Goal: Transaction & Acquisition: Purchase product/service

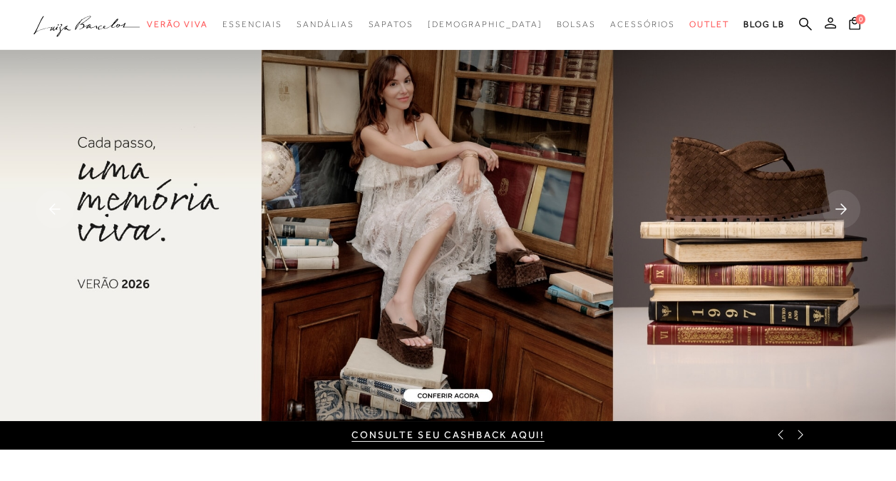
click at [831, 22] on icon at bounding box center [830, 22] width 11 height 11
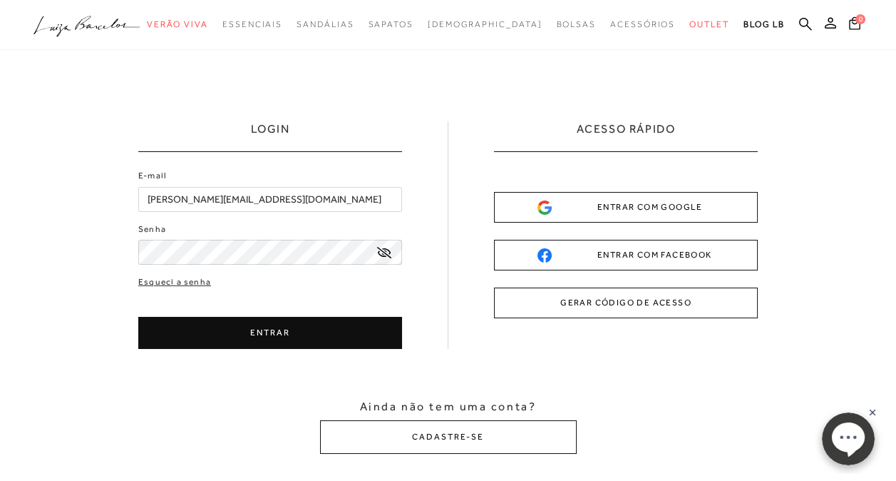
click at [232, 332] on button "ENTRAR" at bounding box center [270, 333] width 264 height 32
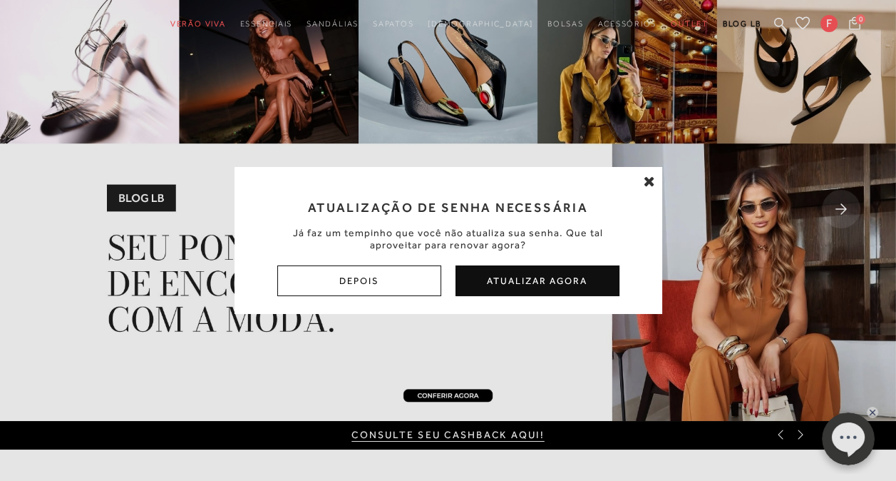
click at [648, 178] on icon at bounding box center [649, 181] width 11 height 14
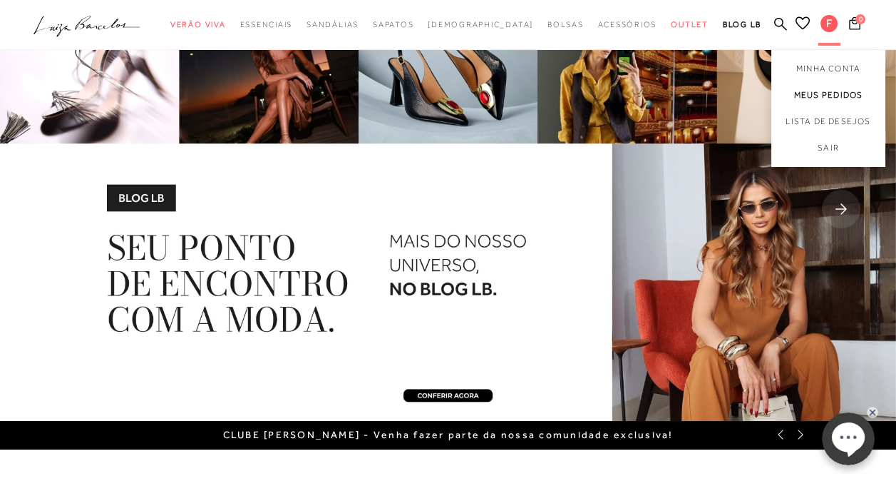
click at [839, 98] on link "Meus Pedidos" at bounding box center [829, 95] width 114 height 26
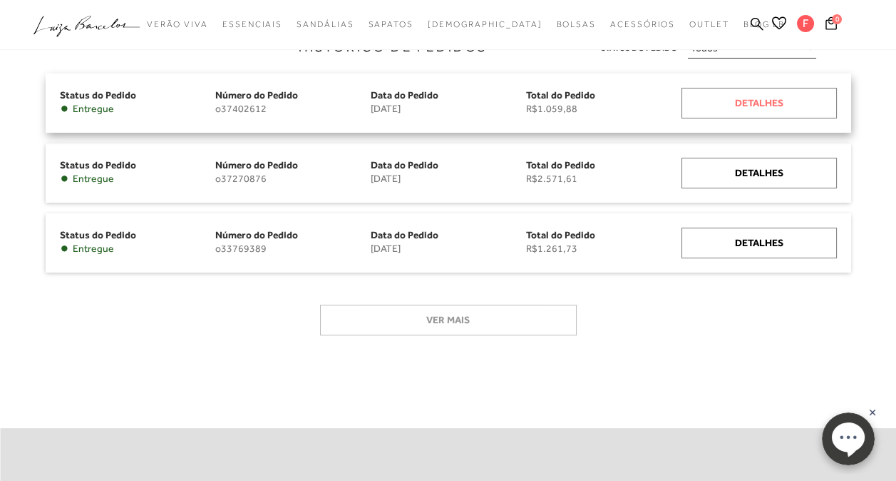
click at [758, 108] on div "Detalhes" at bounding box center [759, 103] width 155 height 31
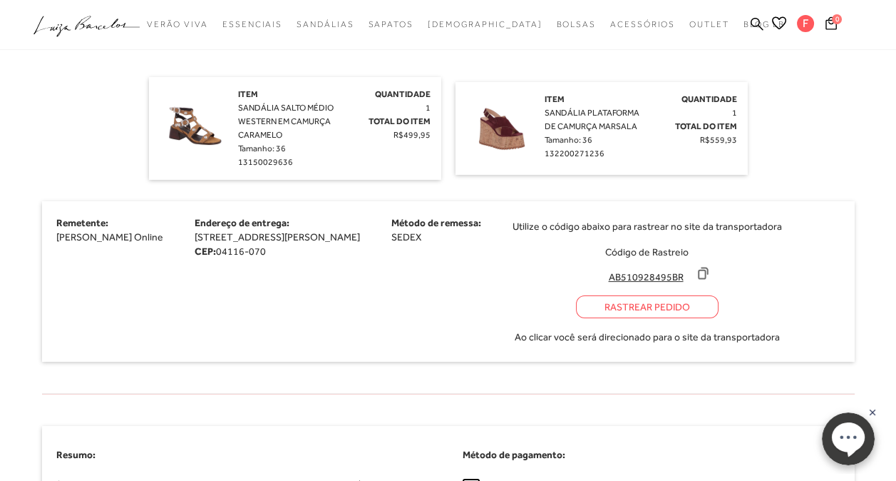
scroll to position [428, 0]
click at [285, 111] on span "SANDÁLIA SALTO MÉDIO WESTERN EM CAMURÇA CARAMELO" at bounding box center [286, 120] width 96 height 37
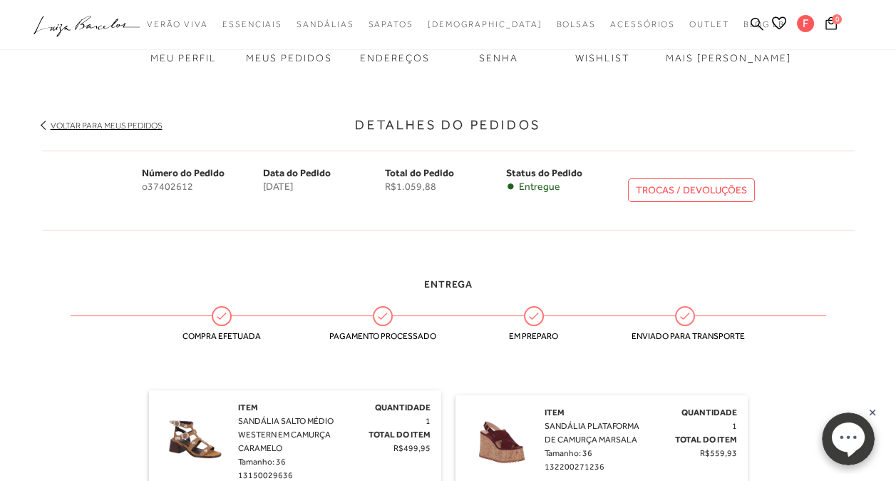
scroll to position [0, 0]
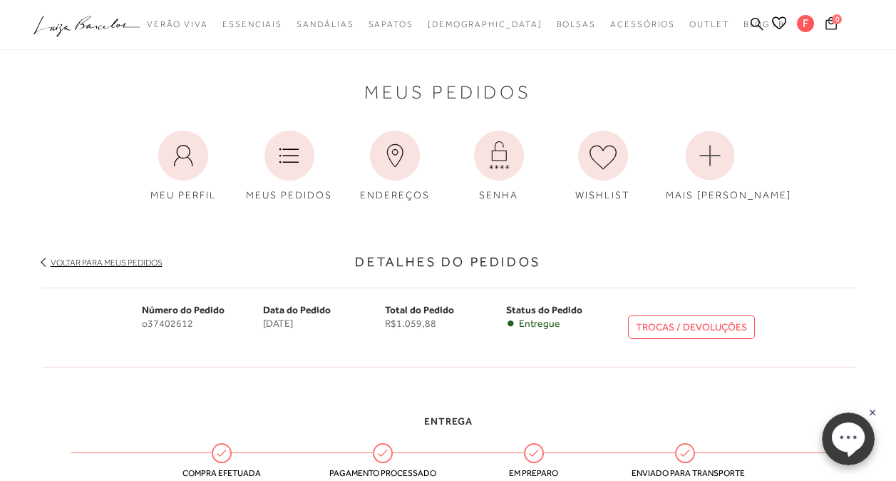
click at [832, 21] on icon at bounding box center [831, 23] width 11 height 14
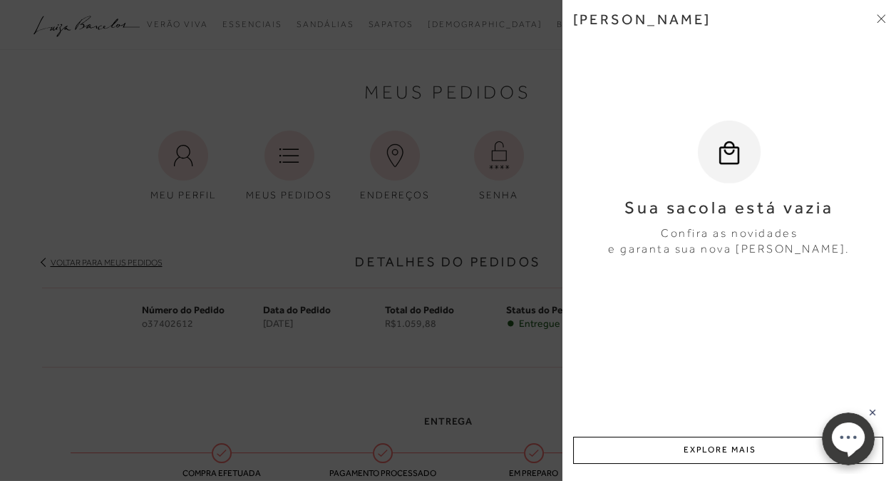
click at [877, 22] on span at bounding box center [881, 19] width 9 height 15
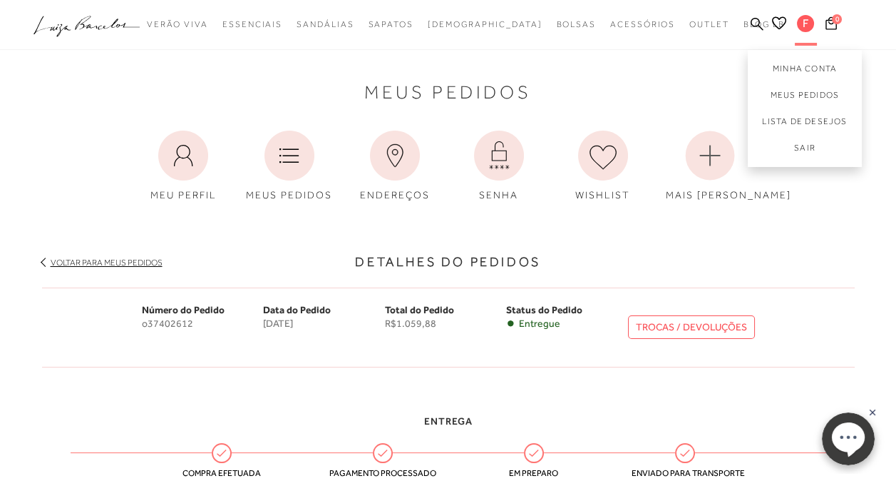
click at [810, 29] on span "F" at bounding box center [805, 23] width 17 height 17
click at [803, 68] on link "Minha Conta" at bounding box center [805, 66] width 114 height 32
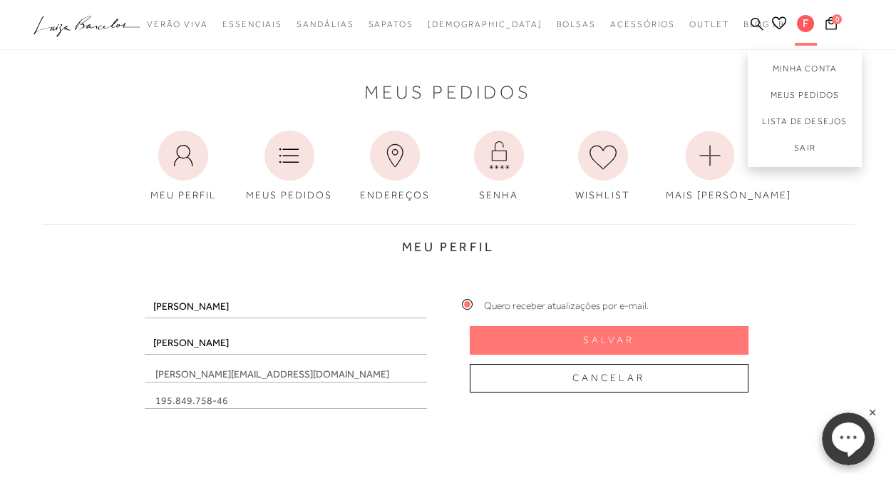
click at [803, 24] on span "F" at bounding box center [805, 23] width 17 height 17
click at [863, 218] on div "Meu Perfil Nome Fabiana Sobrenome [PERSON_NAME] preferido: ×" at bounding box center [448, 315] width 834 height 210
click at [804, 21] on span "F" at bounding box center [805, 23] width 17 height 17
click at [788, 96] on link "Meus Pedidos" at bounding box center [805, 95] width 114 height 26
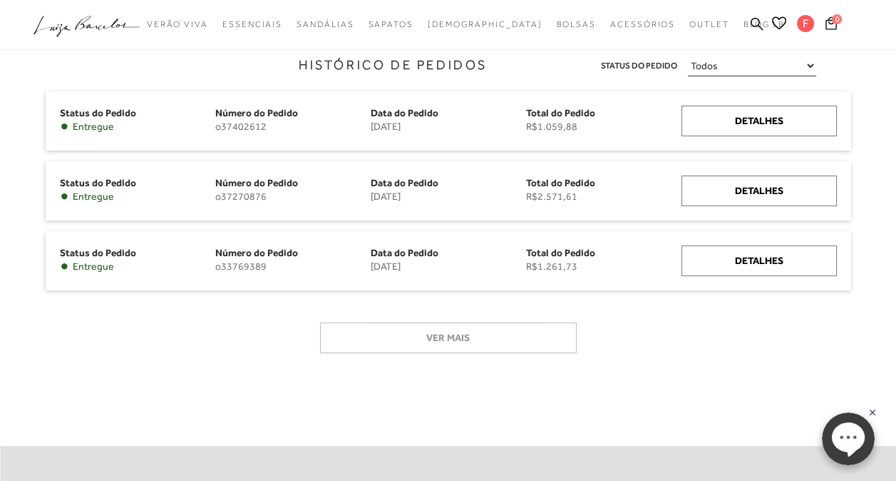
scroll to position [214, 0]
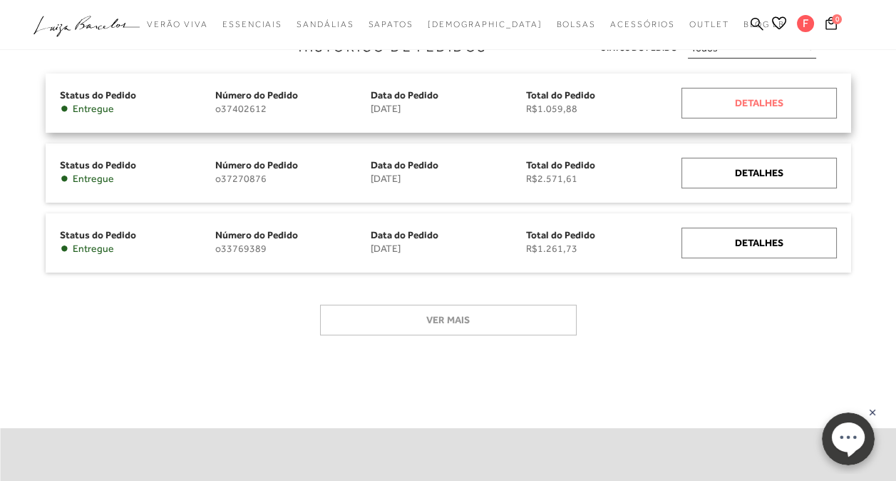
click at [762, 111] on div "Detalhes" at bounding box center [759, 103] width 155 height 31
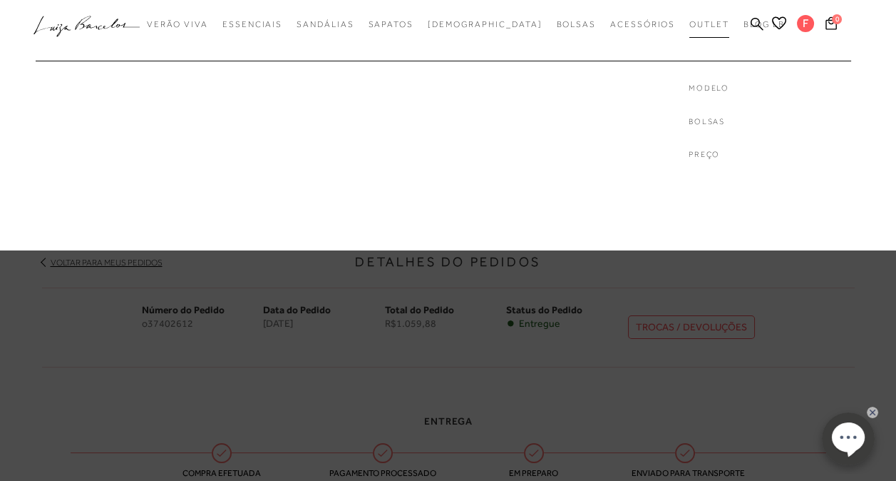
click at [690, 27] on span "Outlet" at bounding box center [710, 24] width 40 height 10
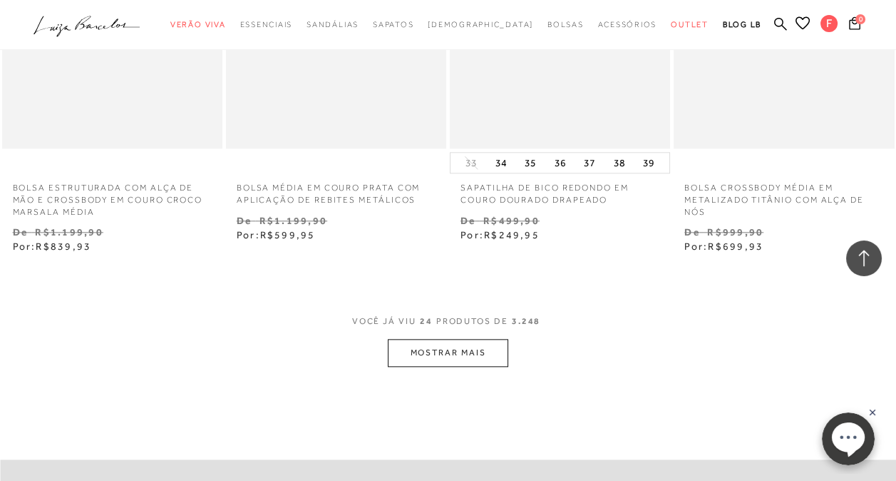
scroll to position [2516, 0]
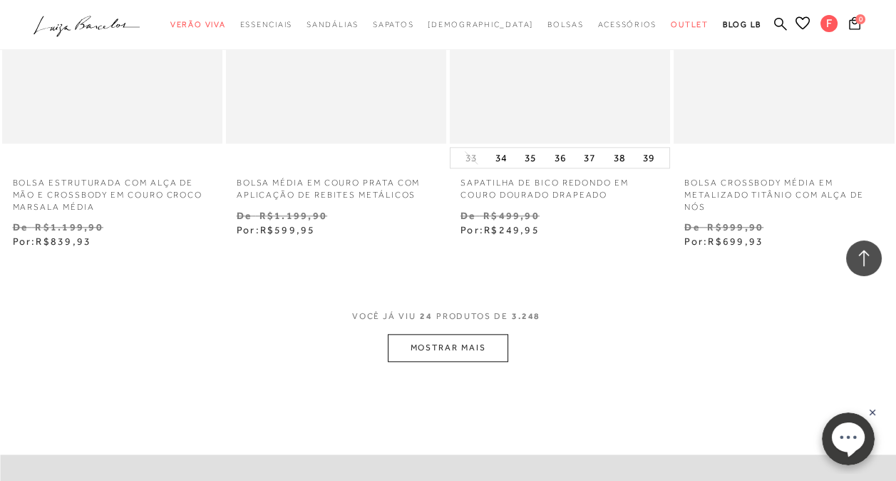
click at [460, 334] on button "MOSTRAR MAIS" at bounding box center [448, 348] width 120 height 28
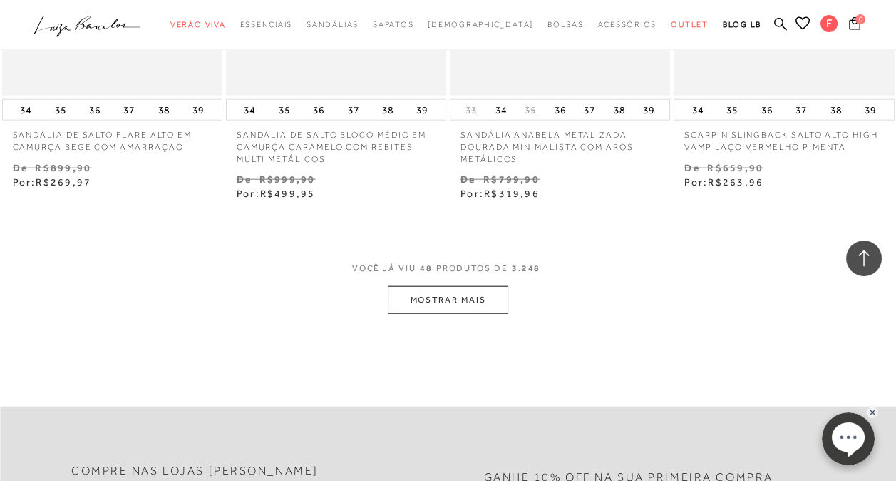
scroll to position [5220, 0]
click at [444, 288] on button "MOSTRAR MAIS" at bounding box center [448, 299] width 120 height 28
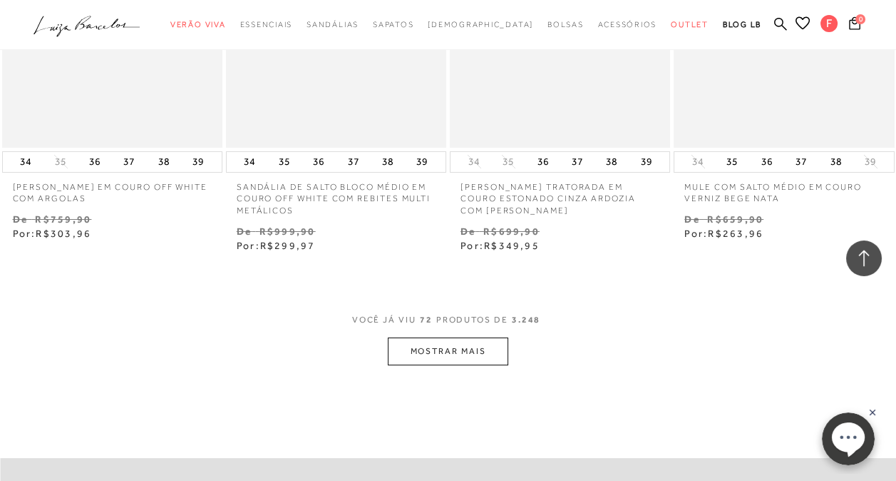
scroll to position [7848, 0]
click at [439, 339] on button "MOSTRAR MAIS" at bounding box center [448, 351] width 120 height 28
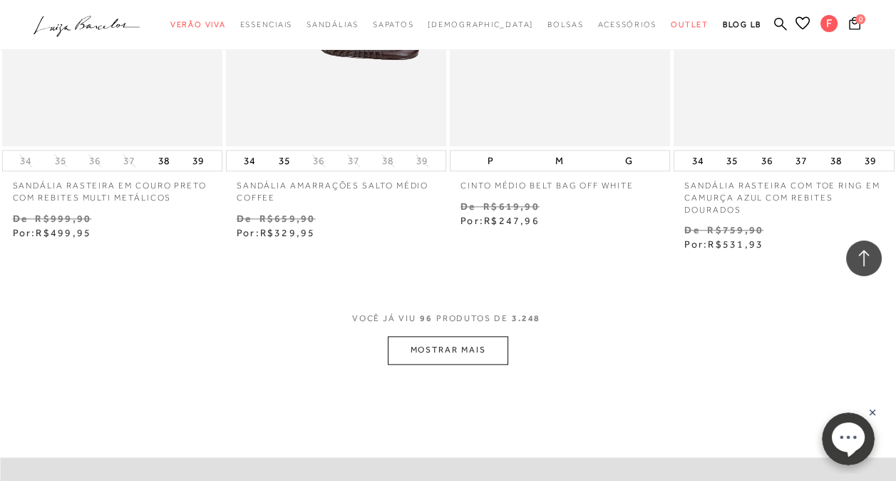
scroll to position [10542, 0]
click at [442, 334] on button "MOSTRAR MAIS" at bounding box center [448, 348] width 120 height 28
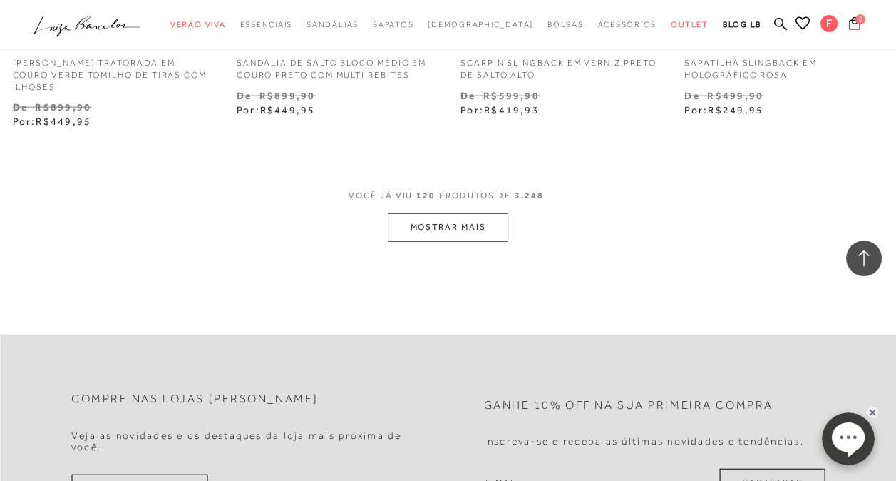
scroll to position [13363, 0]
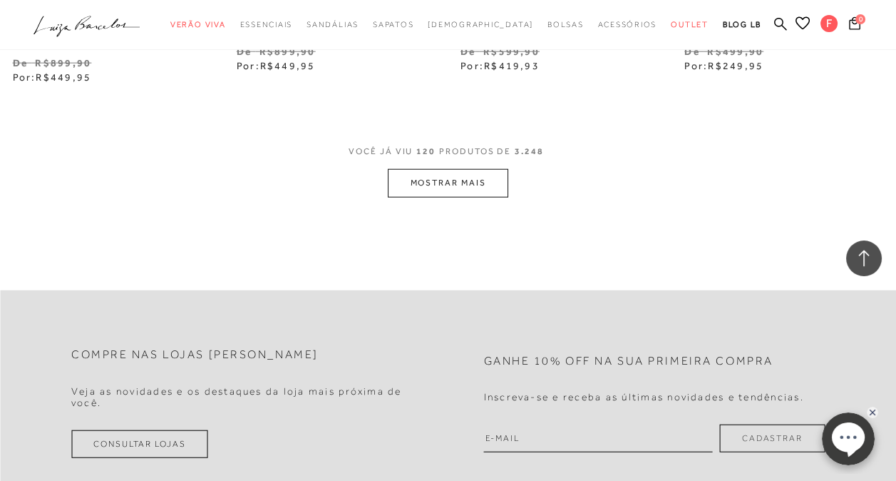
click at [450, 176] on button "MOSTRAR MAIS" at bounding box center [448, 183] width 120 height 28
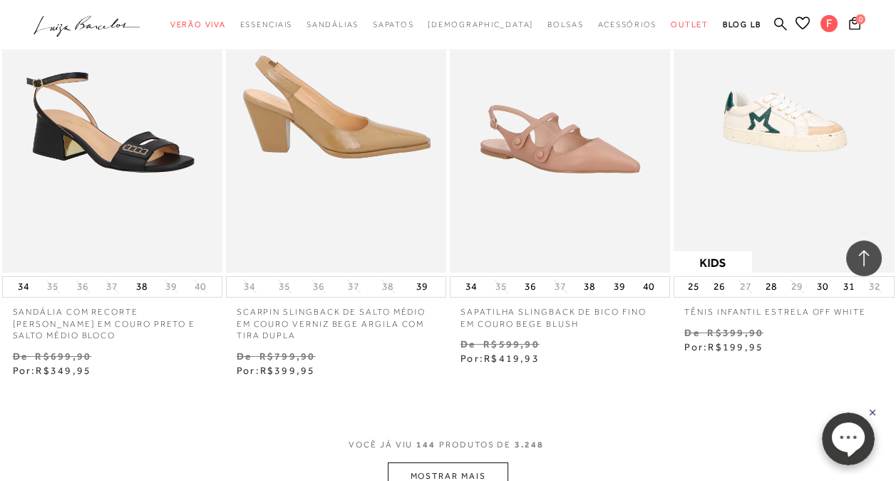
scroll to position [15743, 0]
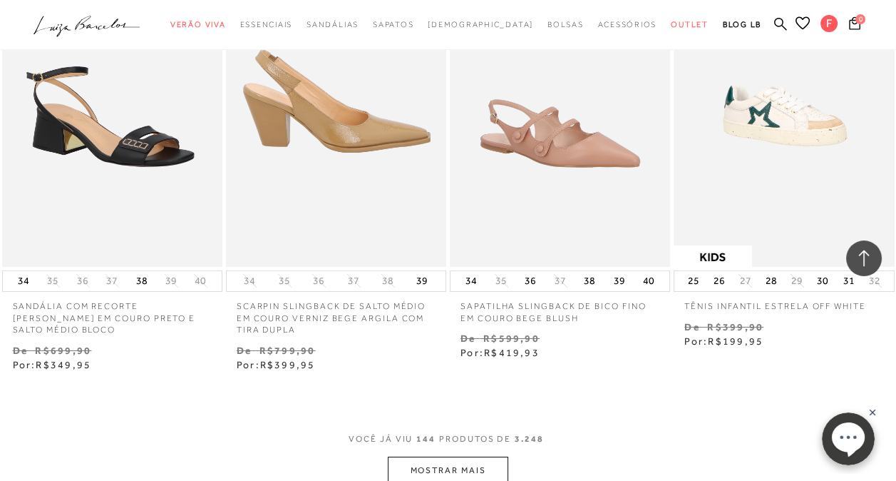
click at [441, 456] on button "MOSTRAR MAIS" at bounding box center [448, 470] width 120 height 28
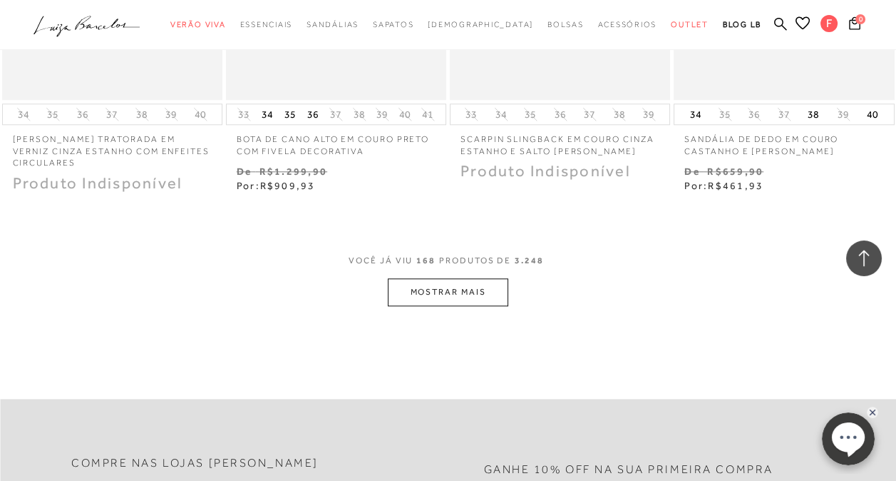
scroll to position [18556, 0]
click at [447, 276] on button "MOSTRAR MAIS" at bounding box center [448, 290] width 120 height 28
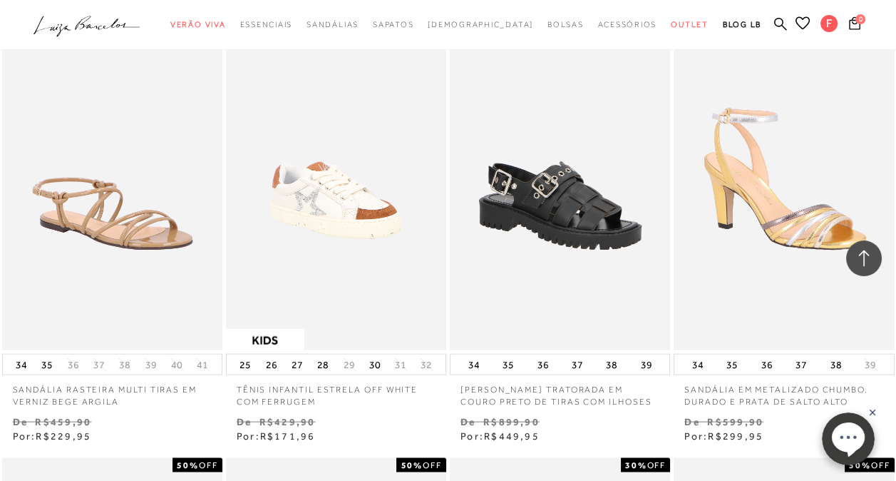
scroll to position [0, 0]
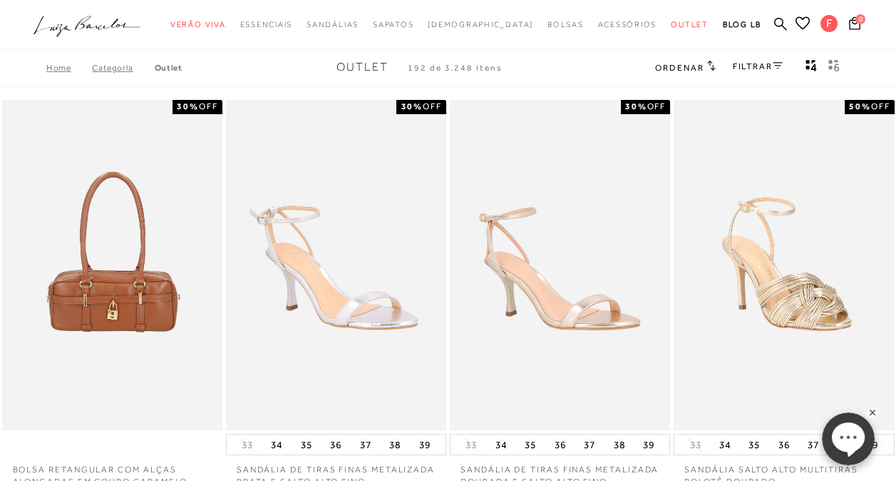
click at [747, 64] on link "FILTRAR" at bounding box center [758, 66] width 50 height 10
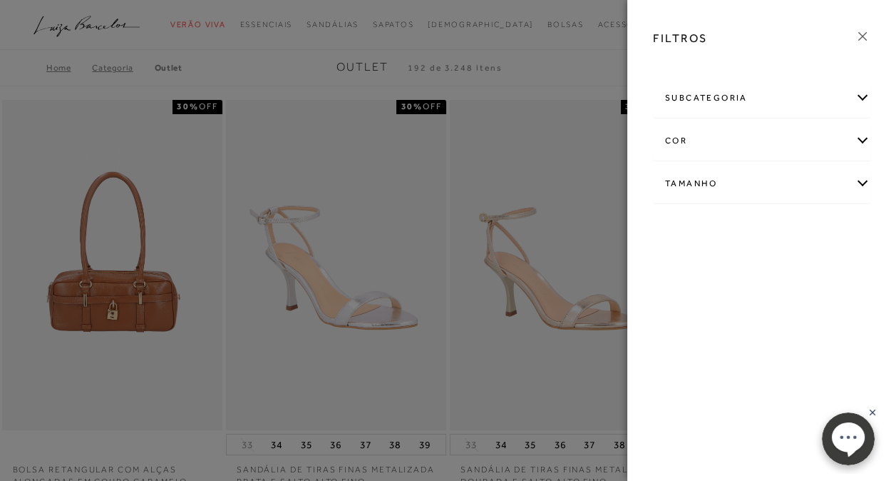
click at [859, 180] on div "Tamanho" at bounding box center [762, 184] width 216 height 38
click at [687, 339] on span "36" at bounding box center [676, 342] width 21 height 11
click at [677, 339] on input "36" at bounding box center [670, 345] width 14 height 14
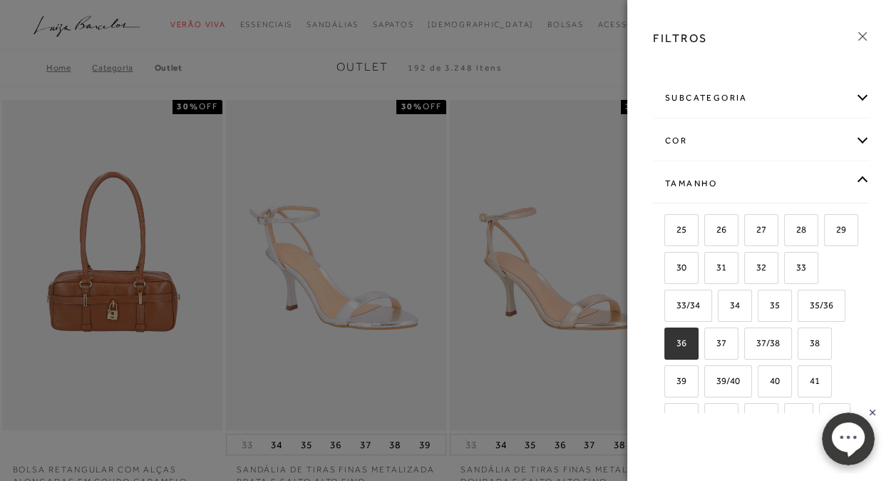
checkbox input "true"
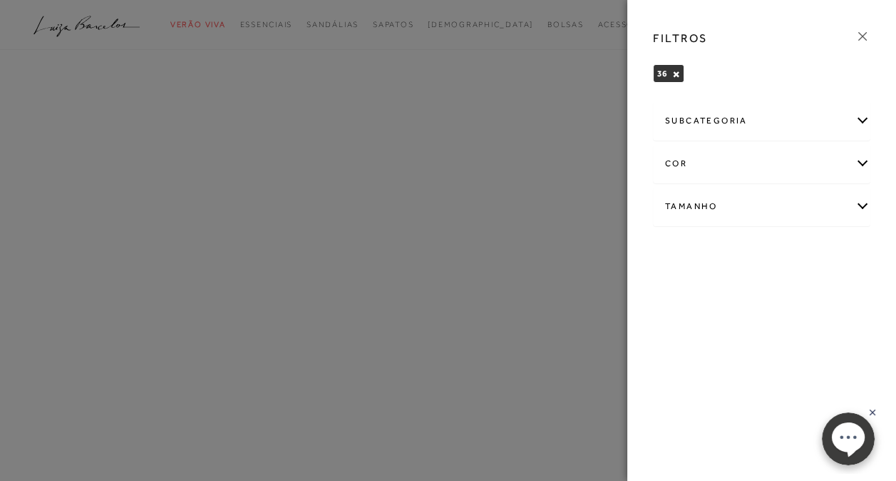
click at [849, 94] on div "FILTROS 36 × Limpar todos os refinamentos subcategoria Modelo cor" at bounding box center [762, 240] width 269 height 481
click at [861, 121] on div "subcategoria" at bounding box center [762, 121] width 216 height 38
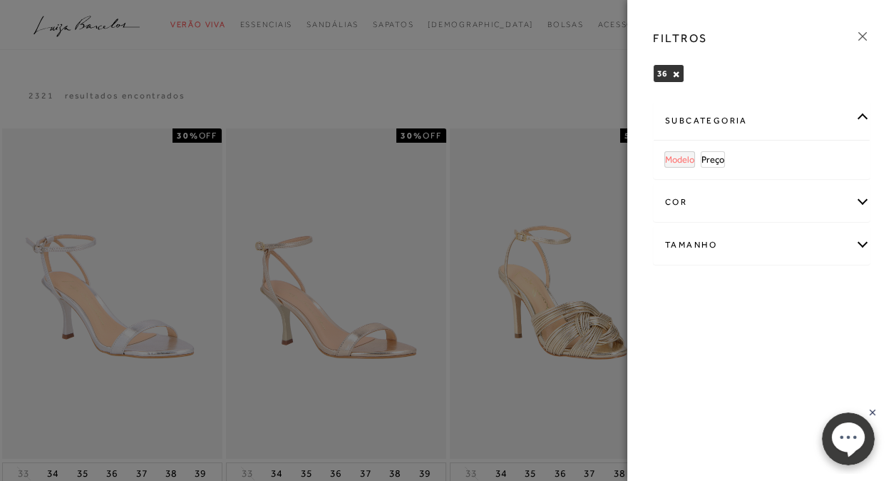
click at [689, 160] on span "Modelo" at bounding box center [679, 159] width 29 height 11
click at [859, 123] on div "subcategoria" at bounding box center [762, 121] width 216 height 38
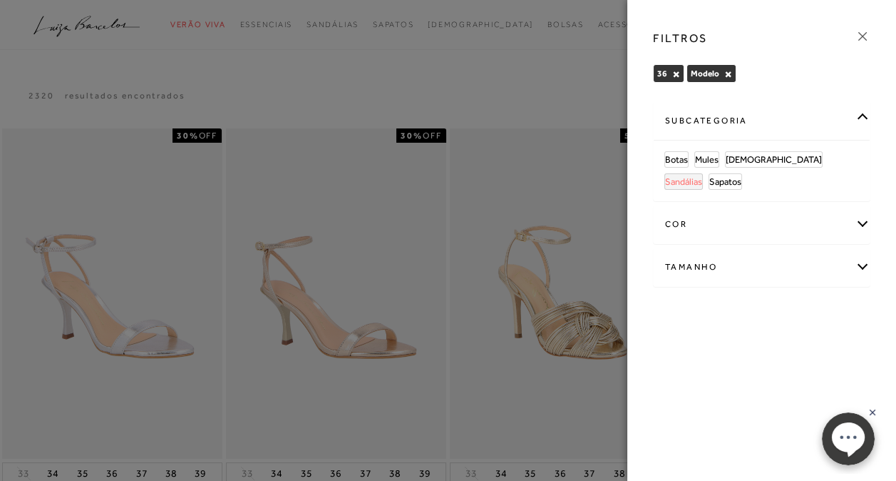
click at [702, 176] on span "Sandálias" at bounding box center [683, 181] width 37 height 11
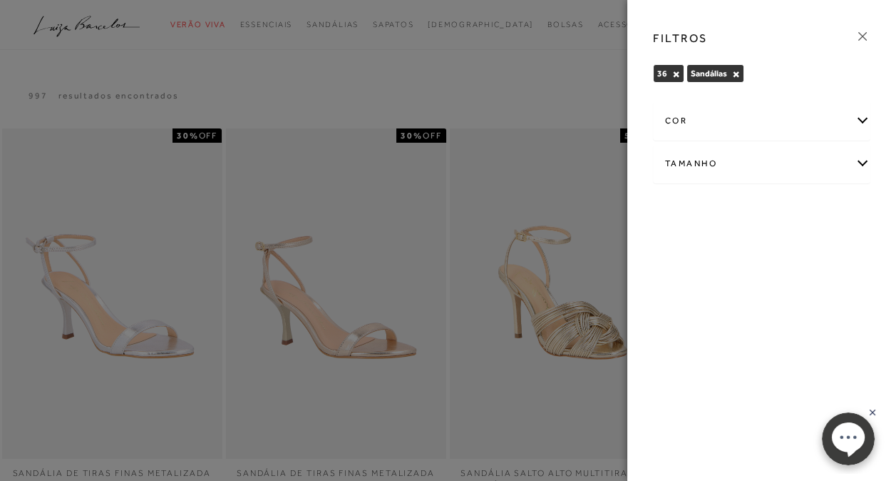
click at [864, 30] on icon at bounding box center [863, 37] width 16 height 16
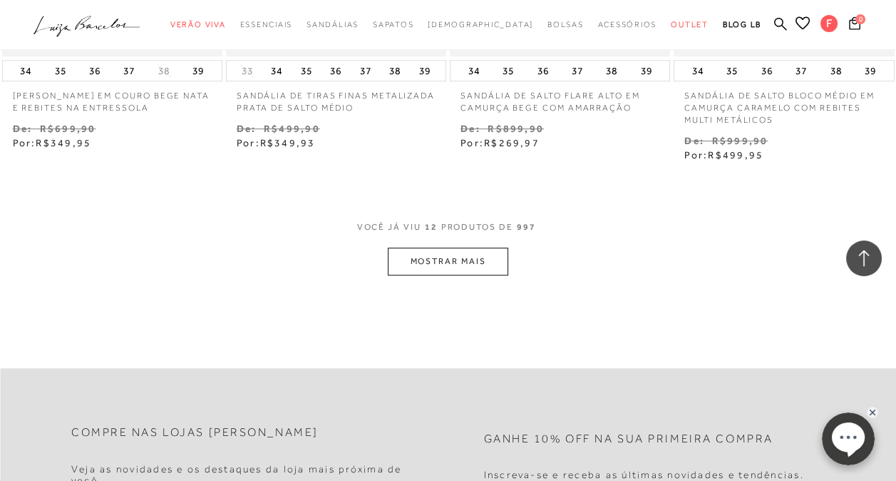
scroll to position [1269, 0]
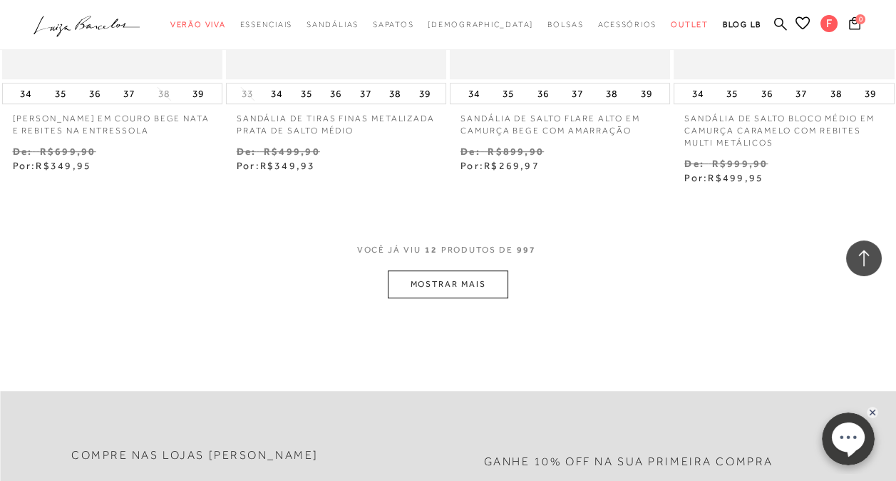
click at [470, 270] on button "MOSTRAR MAIS" at bounding box center [448, 284] width 120 height 28
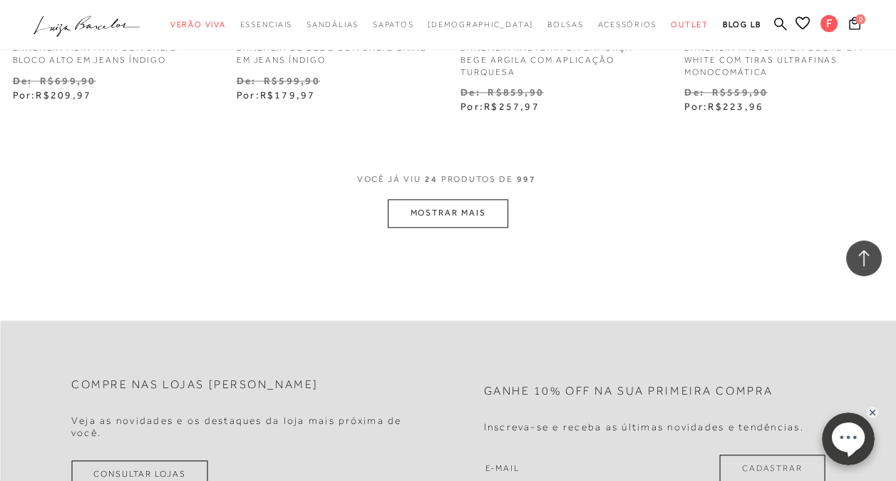
scroll to position [2820, 0]
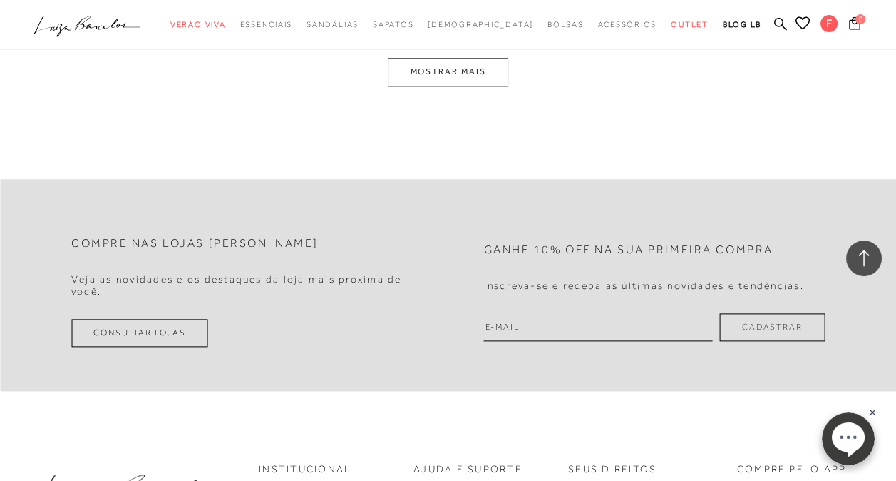
click at [433, 61] on button "MOSTRAR MAIS" at bounding box center [448, 72] width 120 height 28
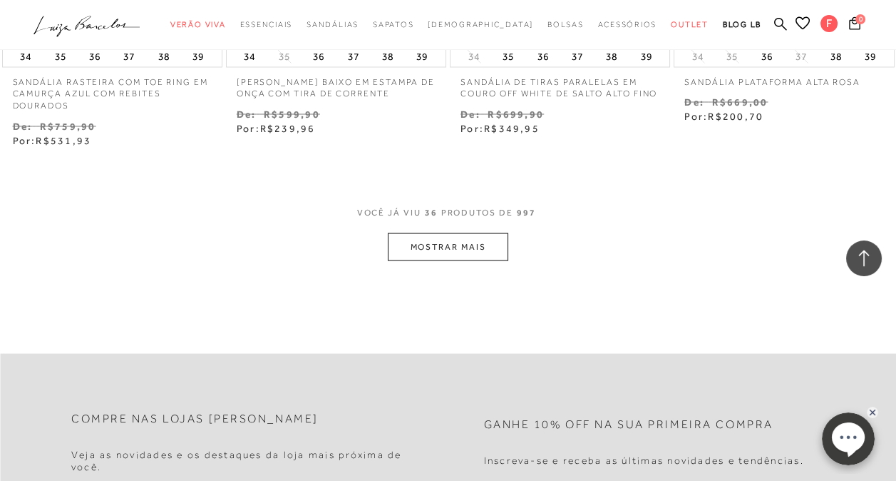
scroll to position [4160, 0]
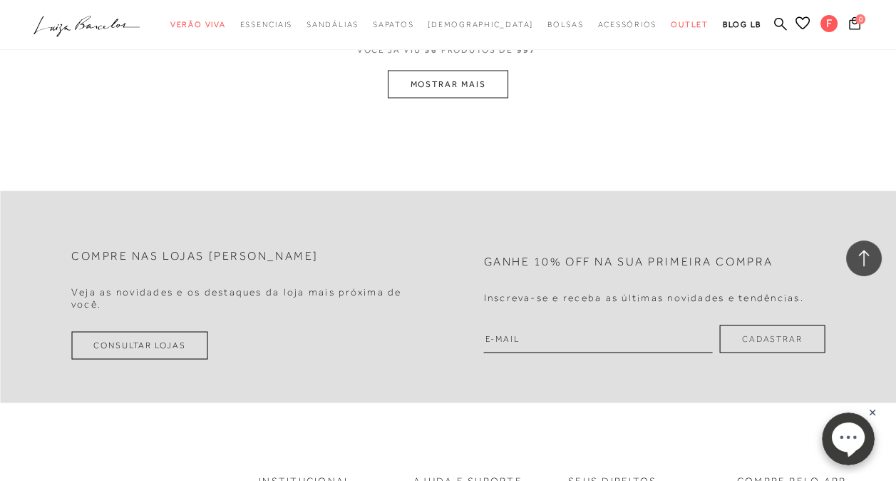
click at [456, 71] on button "MOSTRAR MAIS" at bounding box center [448, 85] width 120 height 28
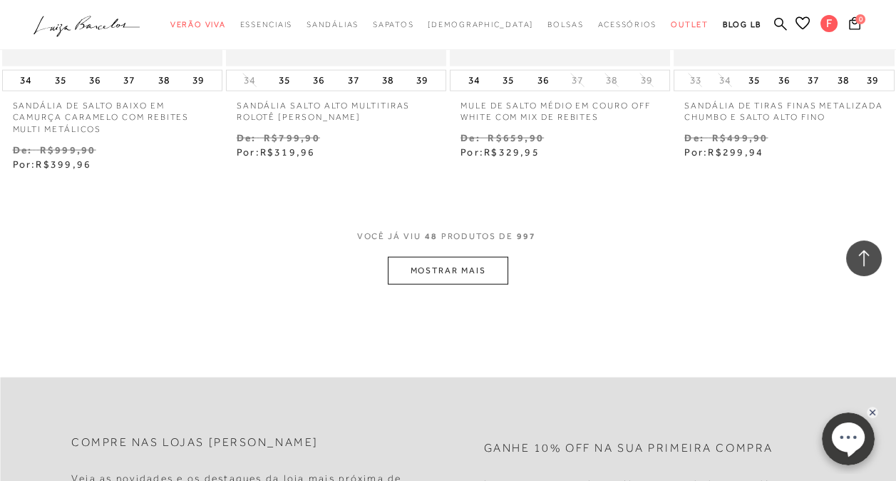
scroll to position [5303, 0]
click at [447, 256] on button "MOSTRAR MAIS" at bounding box center [448, 269] width 120 height 28
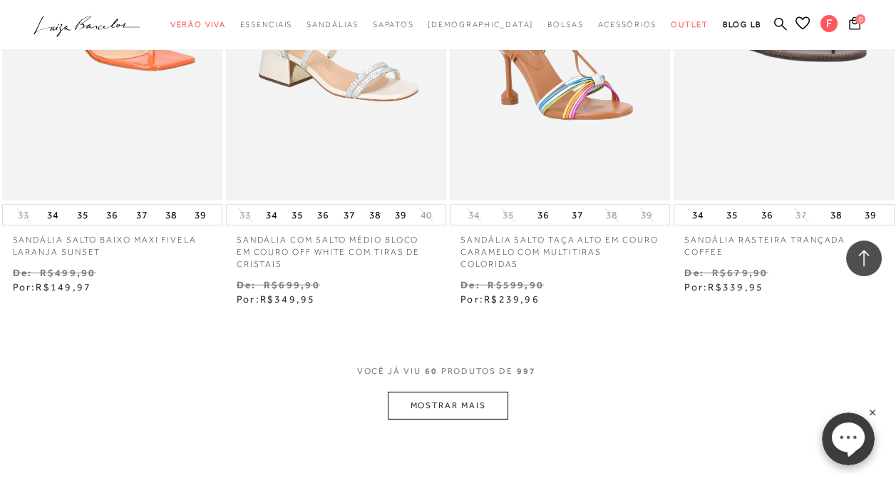
scroll to position [6569, 0]
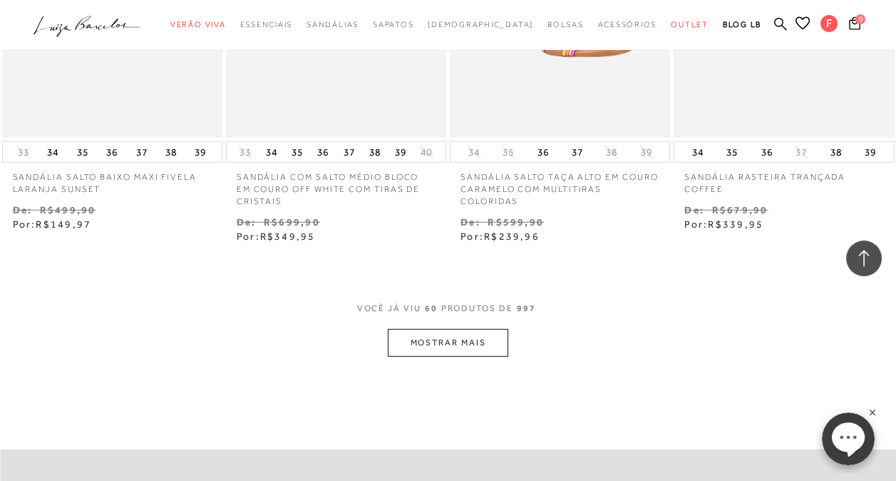
click at [454, 332] on button "MOSTRAR MAIS" at bounding box center [448, 343] width 120 height 28
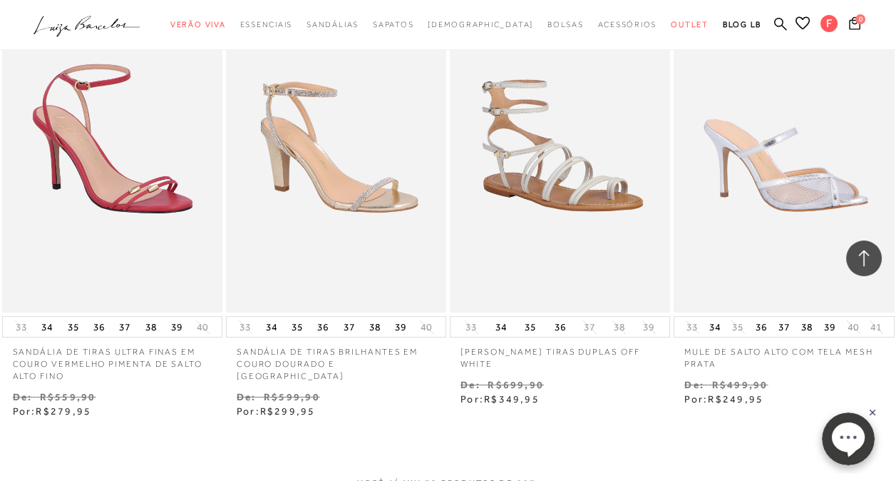
scroll to position [7853, 0]
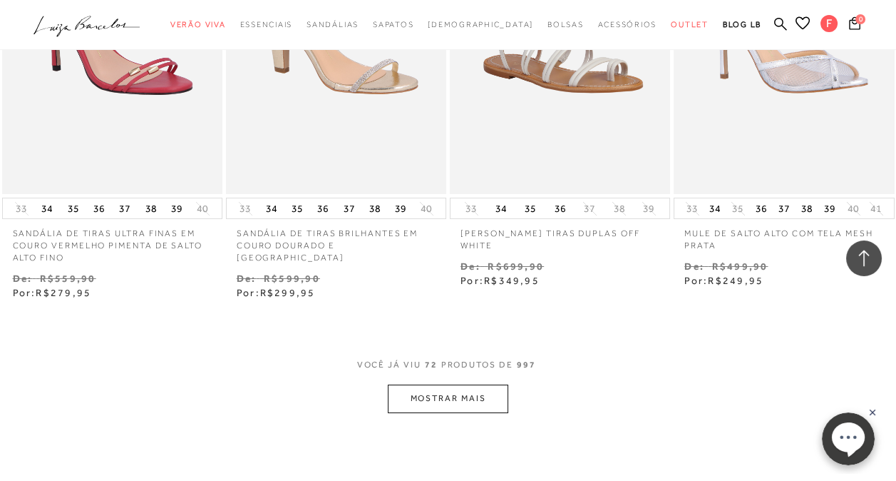
click at [456, 384] on button "MOSTRAR MAIS" at bounding box center [448, 398] width 120 height 28
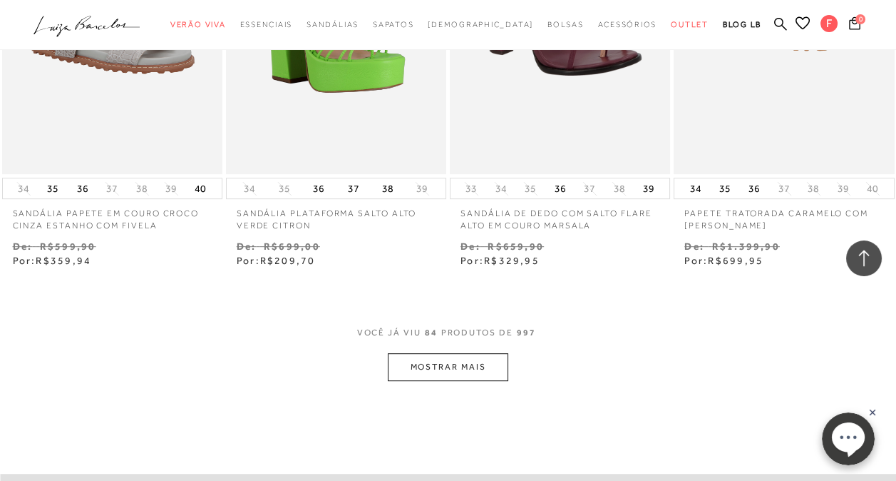
scroll to position [9279, 0]
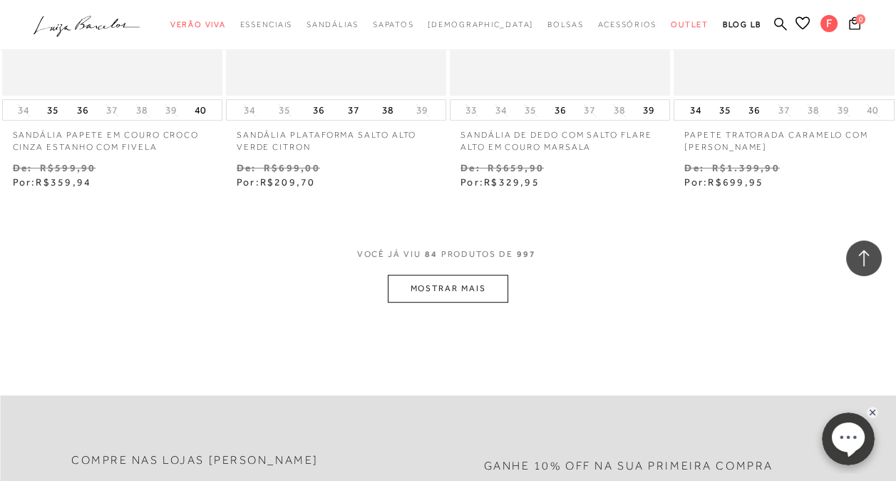
click at [478, 275] on button "MOSTRAR MAIS" at bounding box center [448, 289] width 120 height 28
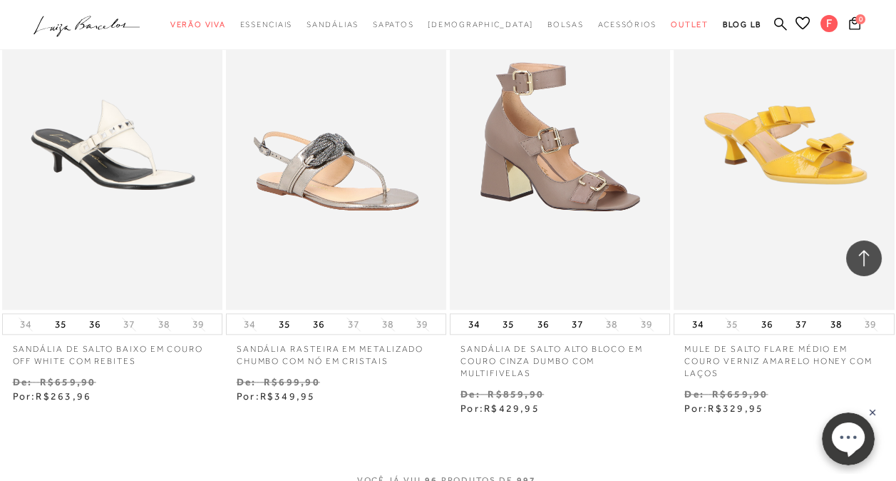
scroll to position [10403, 0]
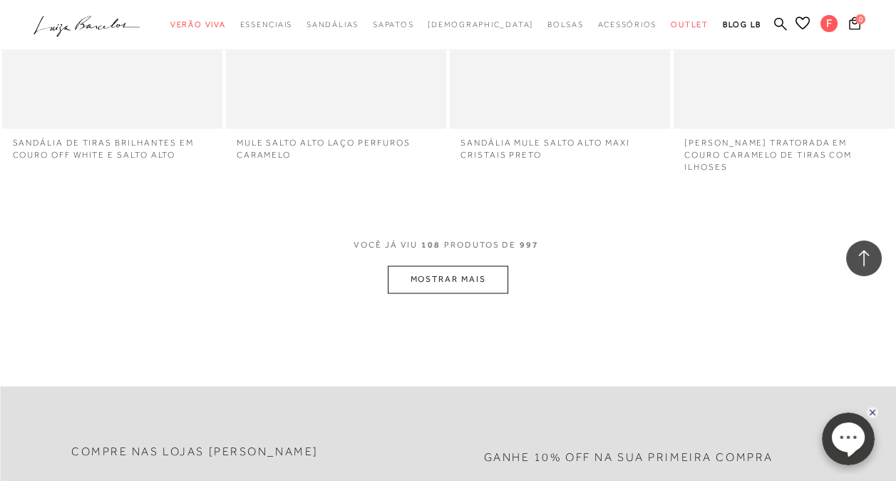
scroll to position [11902, 0]
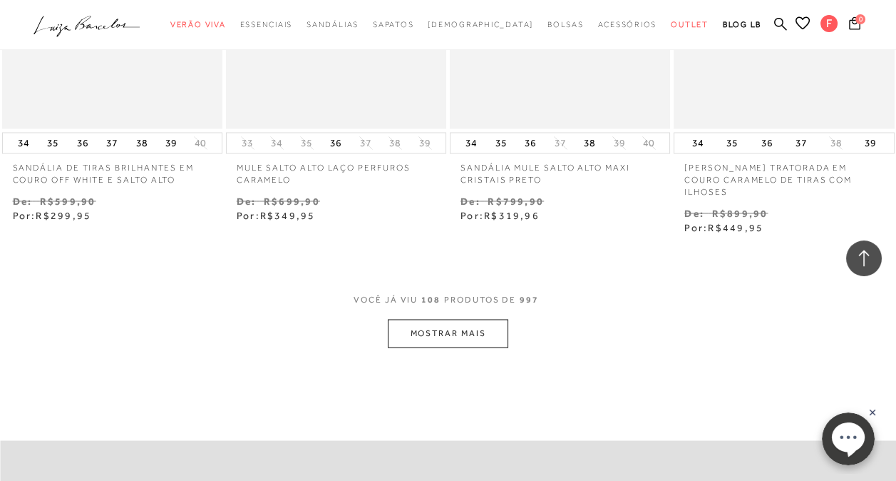
click at [445, 319] on button "MOSTRAR MAIS" at bounding box center [448, 333] width 120 height 28
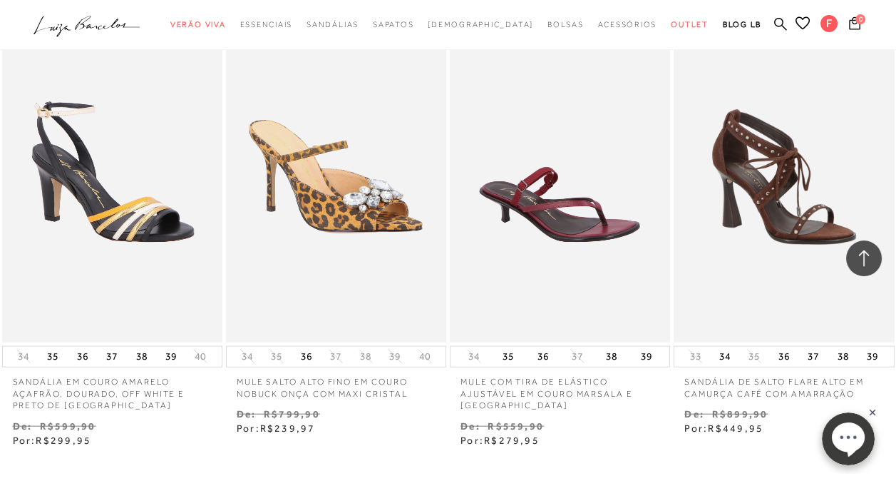
scroll to position [13329, 0]
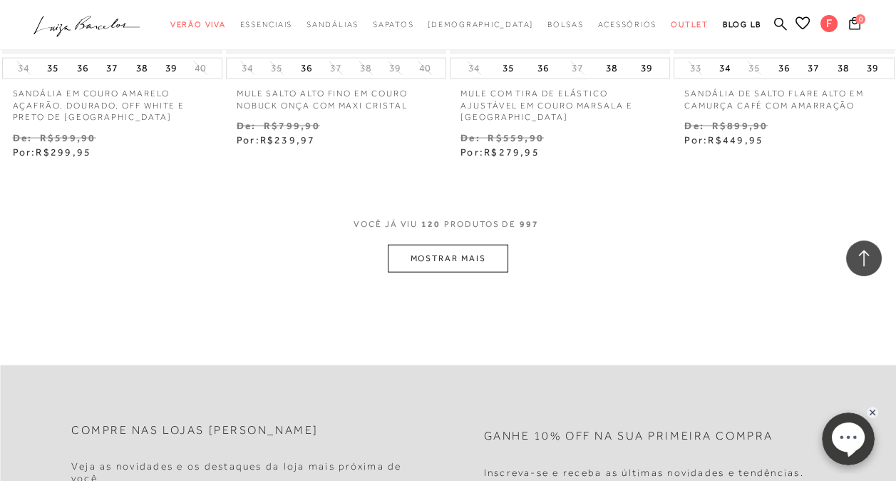
click at [431, 245] on button "MOSTRAR MAIS" at bounding box center [448, 259] width 120 height 28
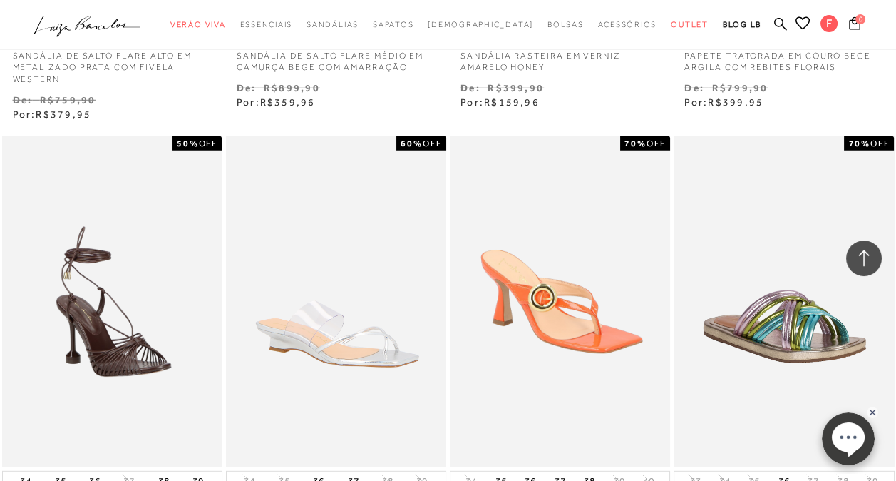
scroll to position [14612, 0]
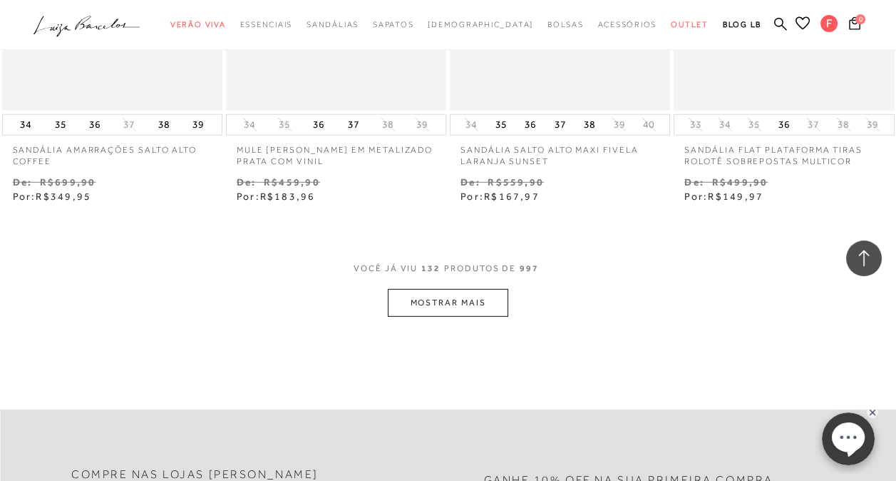
click at [452, 289] on button "MOSTRAR MAIS" at bounding box center [448, 303] width 120 height 28
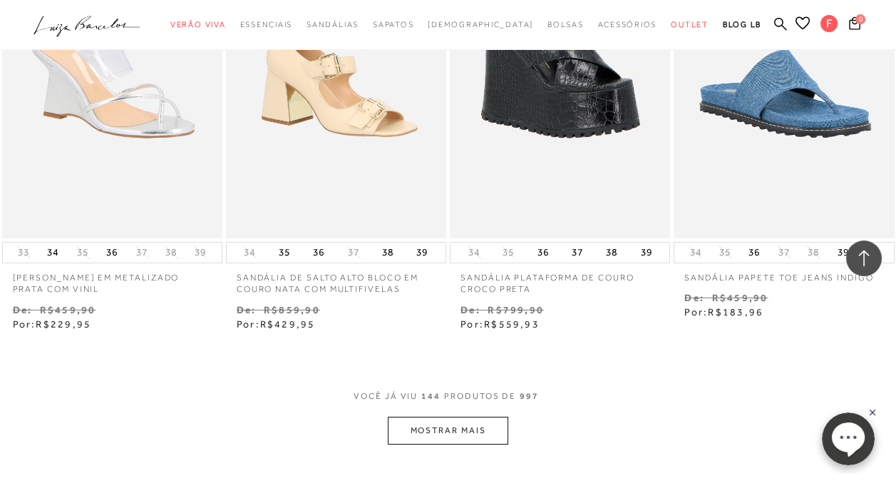
scroll to position [15824, 0]
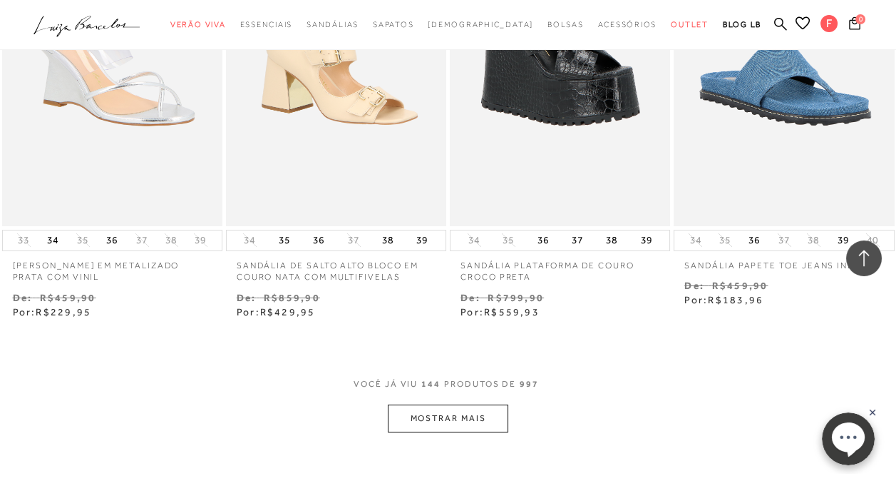
click at [452, 404] on button "MOSTRAR MAIS" at bounding box center [448, 418] width 120 height 28
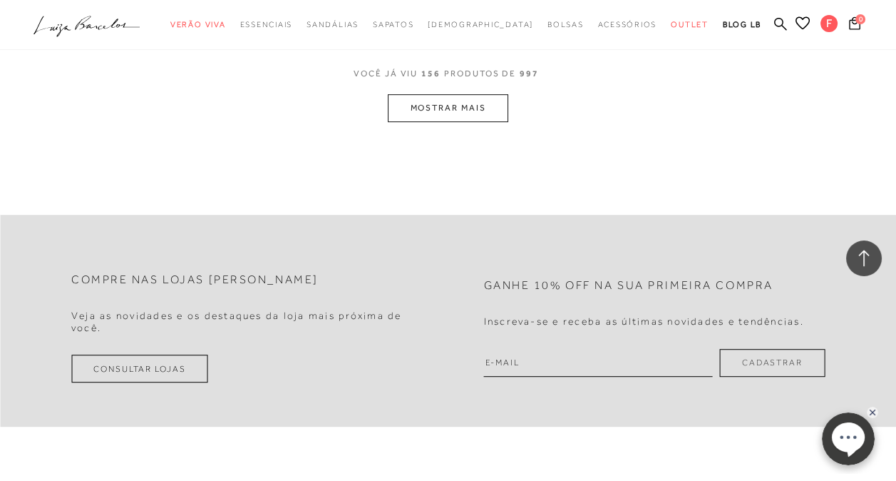
scroll to position [17347, 0]
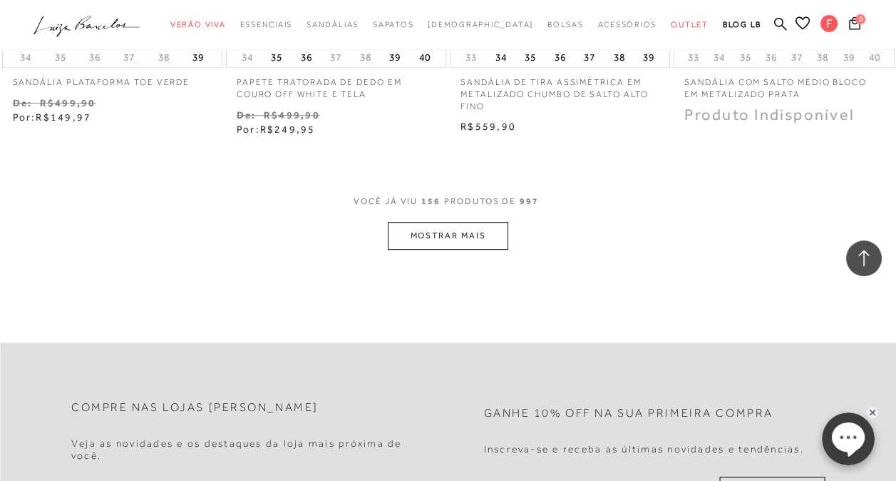
click at [469, 222] on button "MOSTRAR MAIS" at bounding box center [448, 236] width 120 height 28
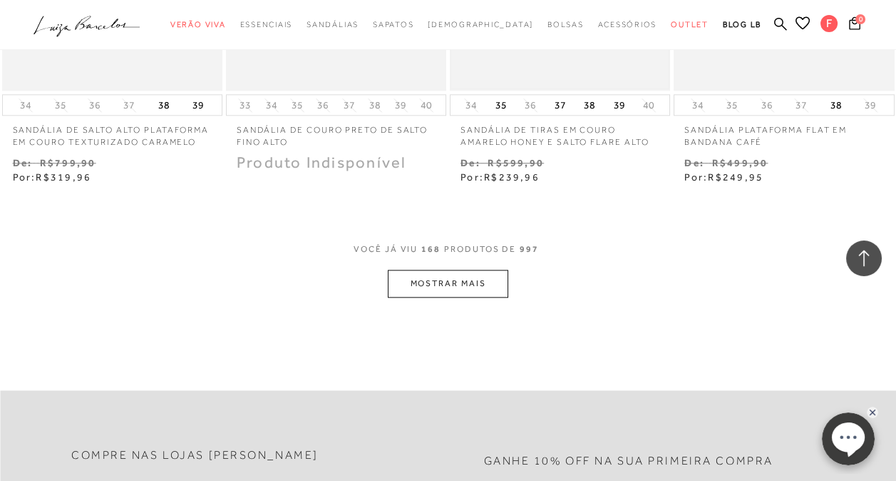
scroll to position [18631, 0]
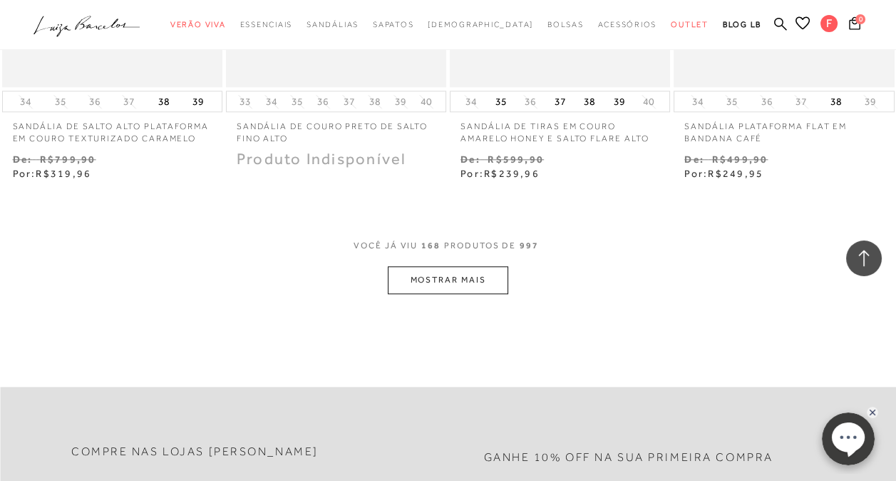
click at [434, 266] on button "MOSTRAR MAIS" at bounding box center [448, 280] width 120 height 28
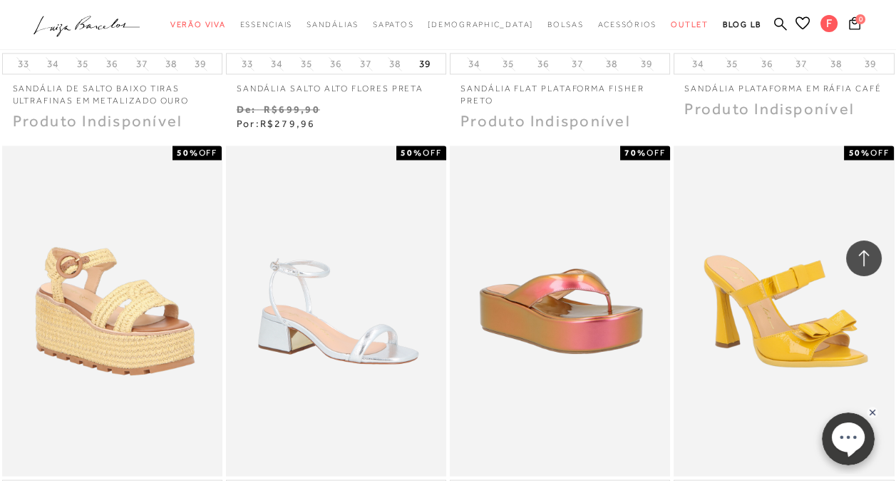
scroll to position [19772, 0]
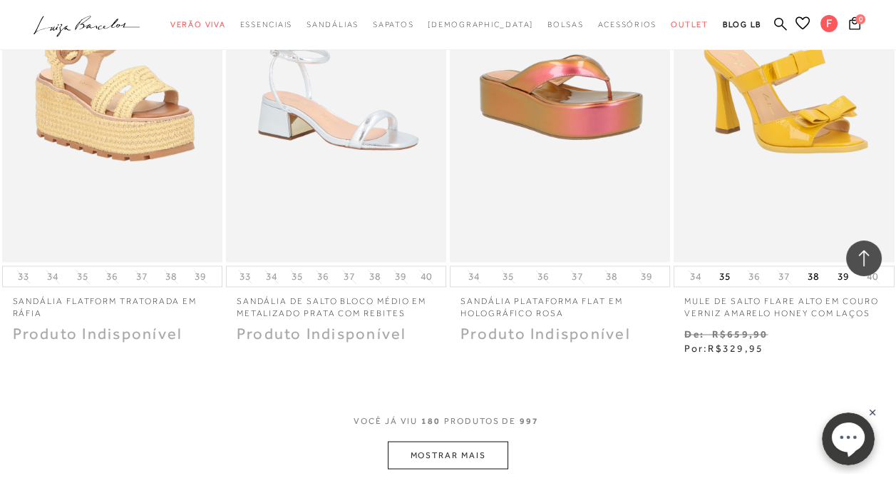
click at [445, 441] on button "MOSTRAR MAIS" at bounding box center [448, 455] width 120 height 28
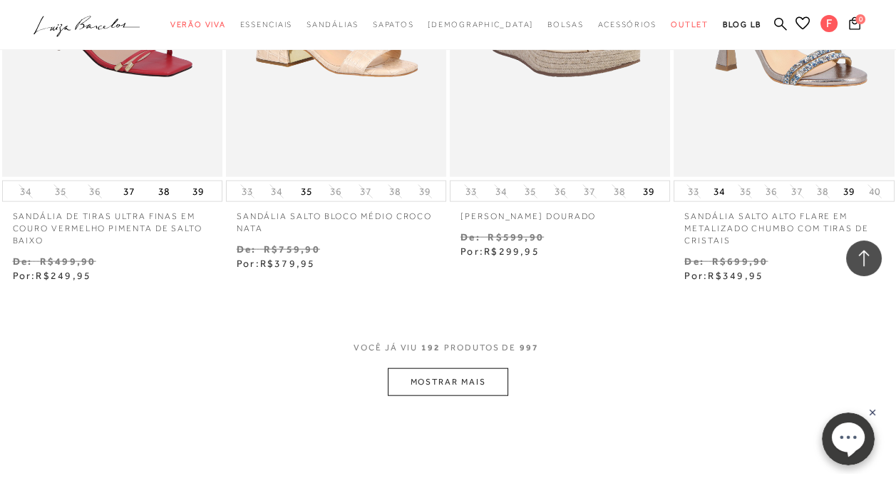
scroll to position [21341, 0]
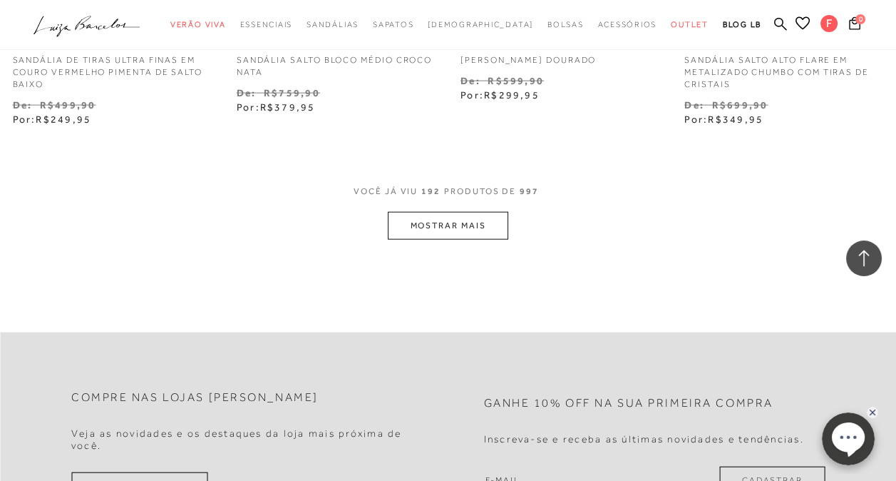
click at [431, 212] on button "MOSTRAR MAIS" at bounding box center [448, 226] width 120 height 28
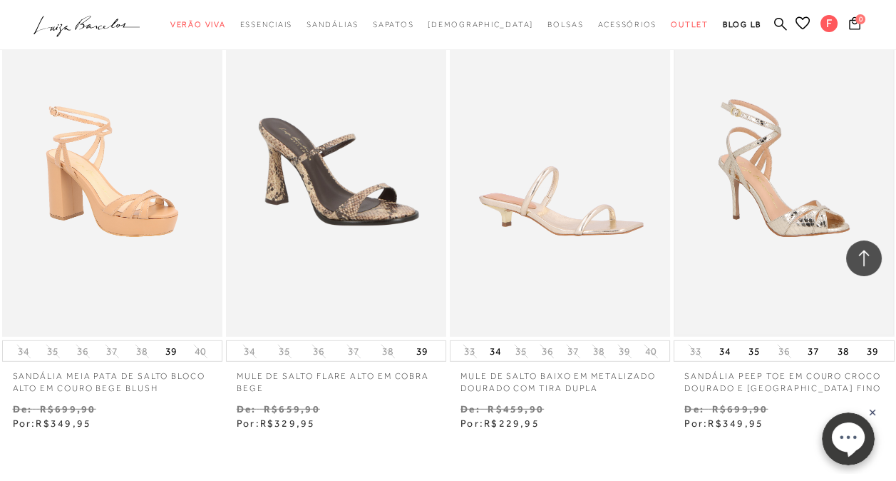
scroll to position [22696, 0]
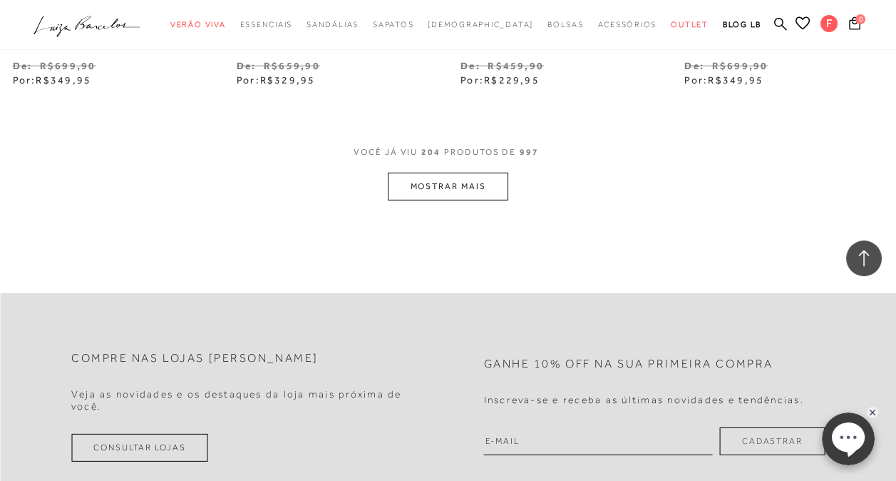
click at [452, 173] on button "MOSTRAR MAIS" at bounding box center [448, 187] width 120 height 28
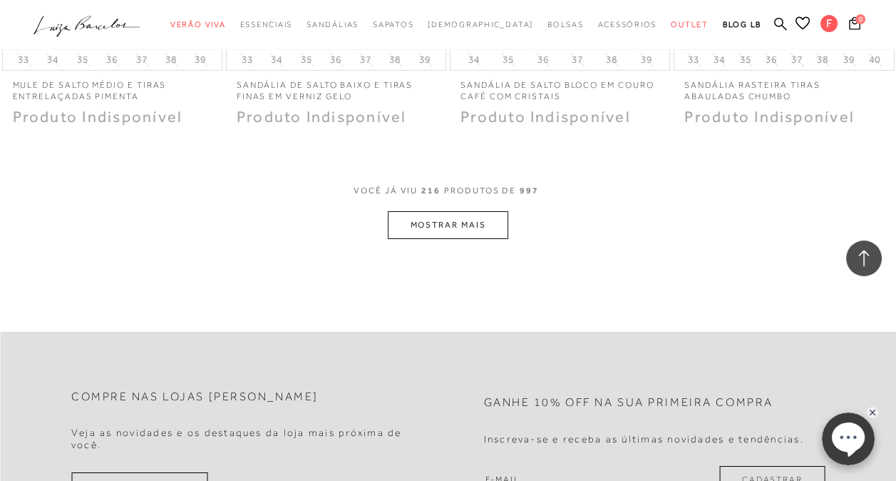
scroll to position [23979, 0]
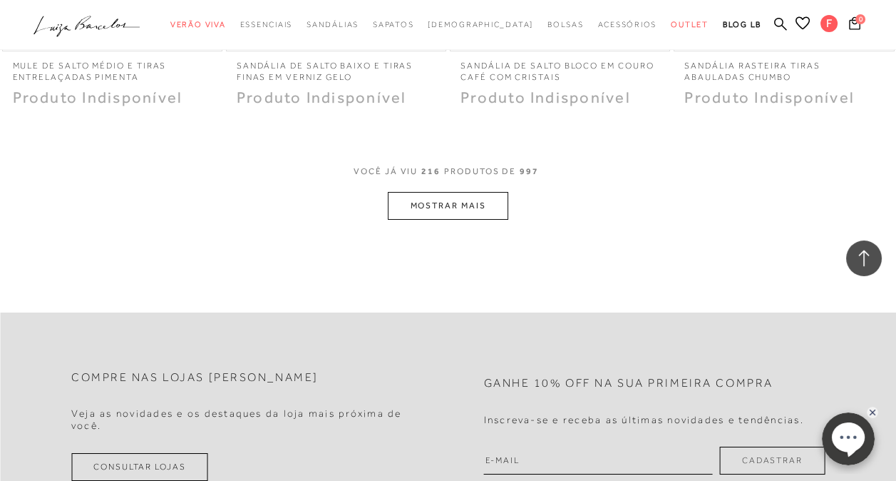
click at [450, 192] on button "MOSTRAR MAIS" at bounding box center [448, 206] width 120 height 28
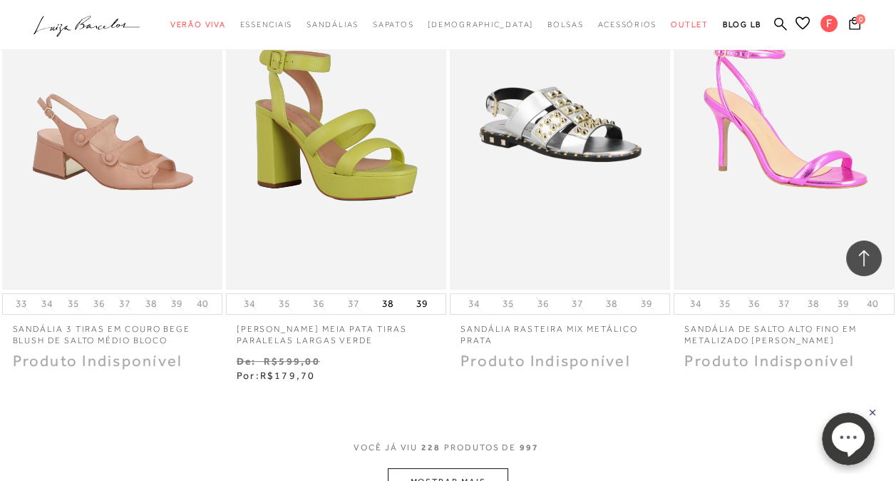
scroll to position [25032, 0]
